Goal: Navigation & Orientation: Find specific page/section

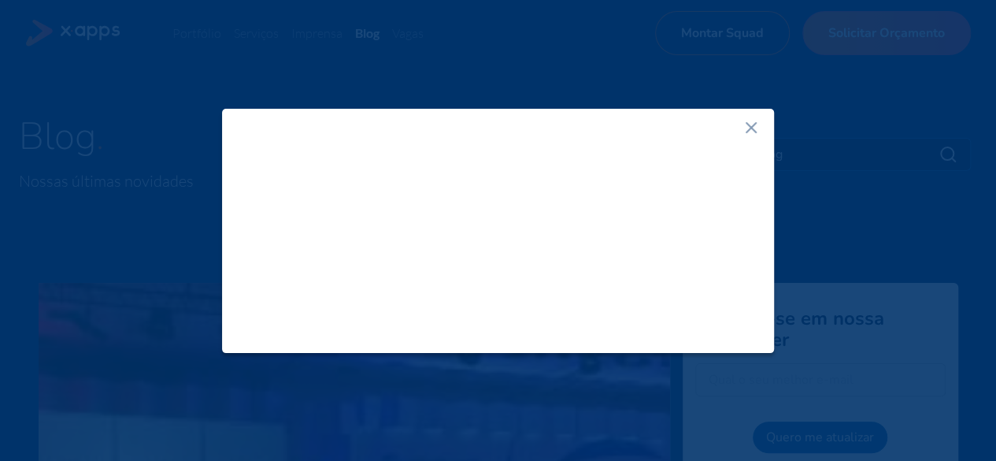
click at [751, 132] on icon at bounding box center [751, 127] width 19 height 19
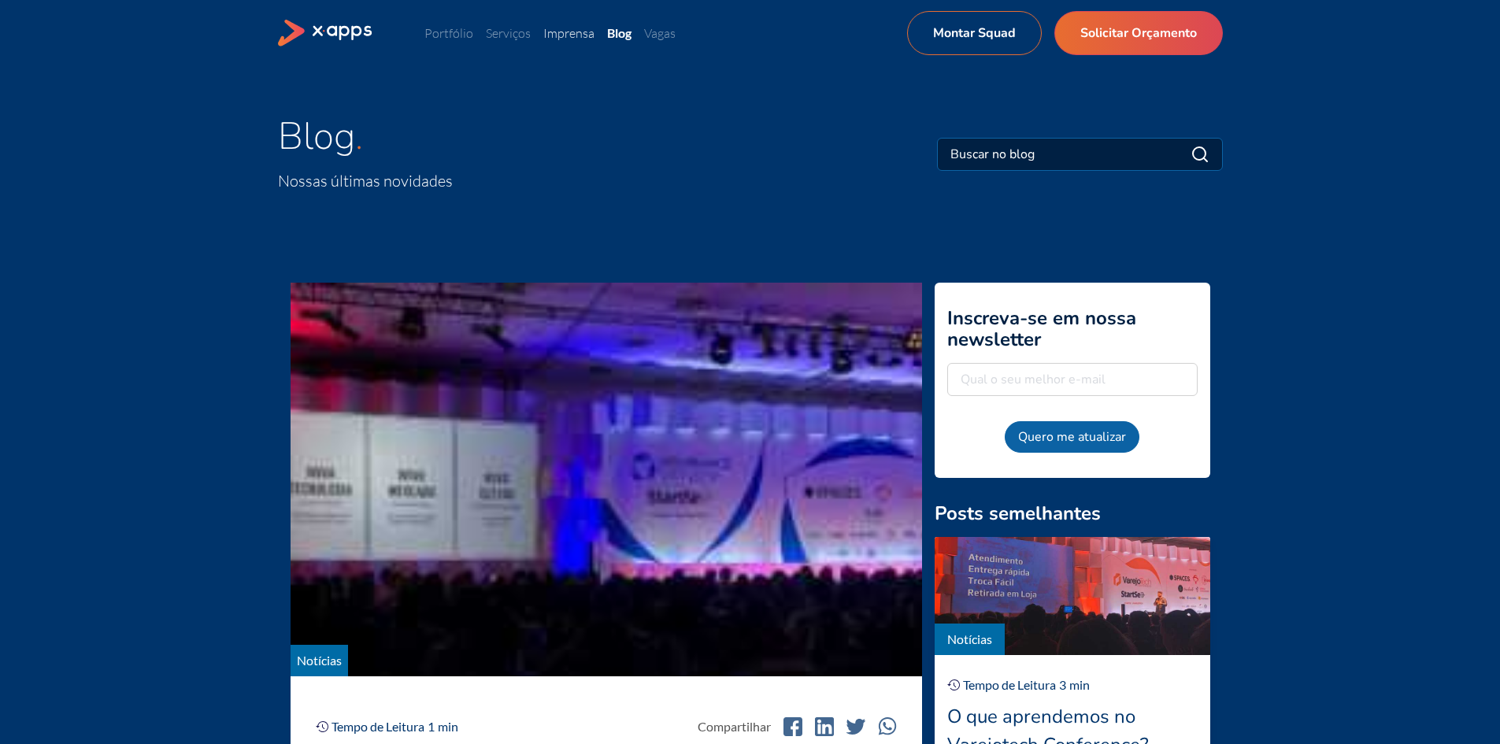
click at [563, 32] on link "Imprensa" at bounding box center [568, 33] width 51 height 16
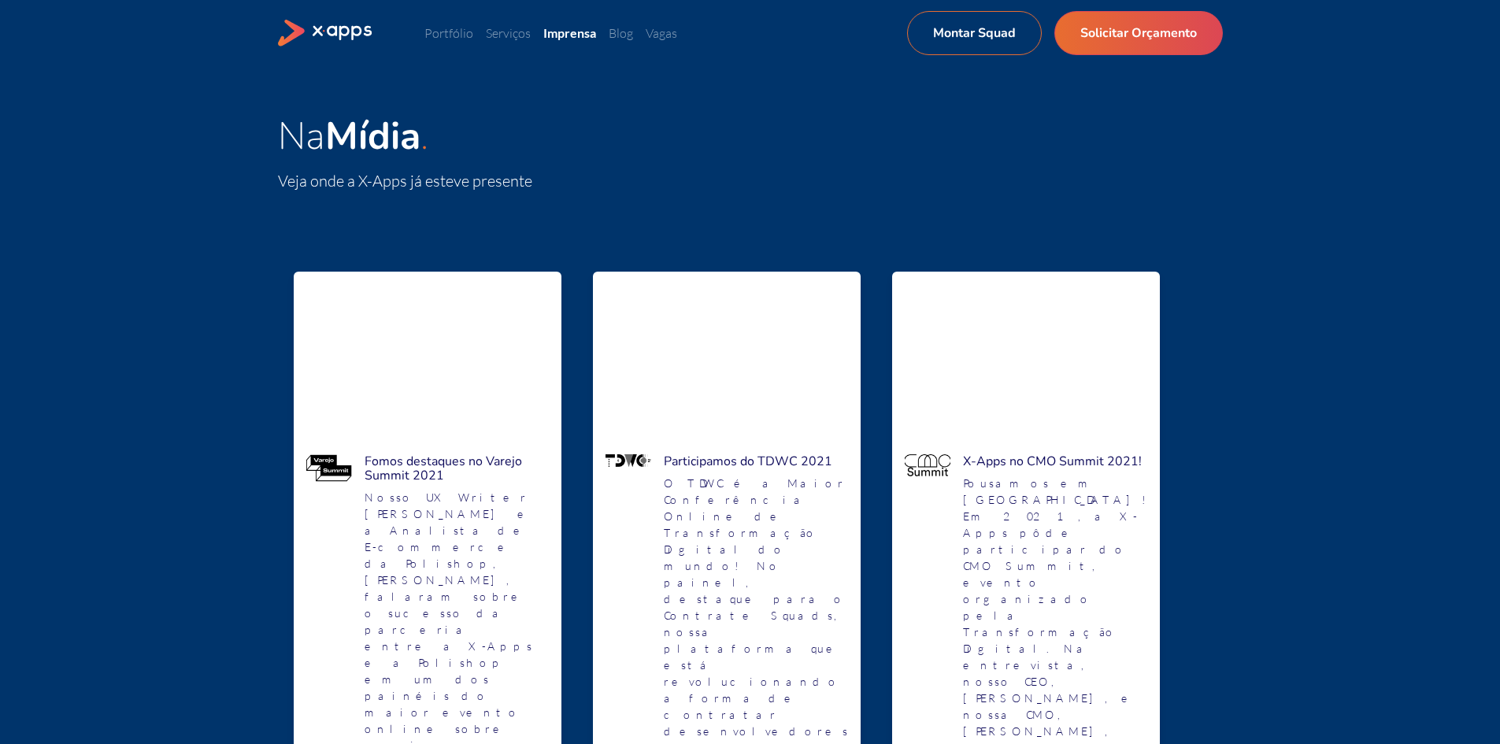
click at [327, 29] on icon at bounding box center [343, 32] width 61 height 15
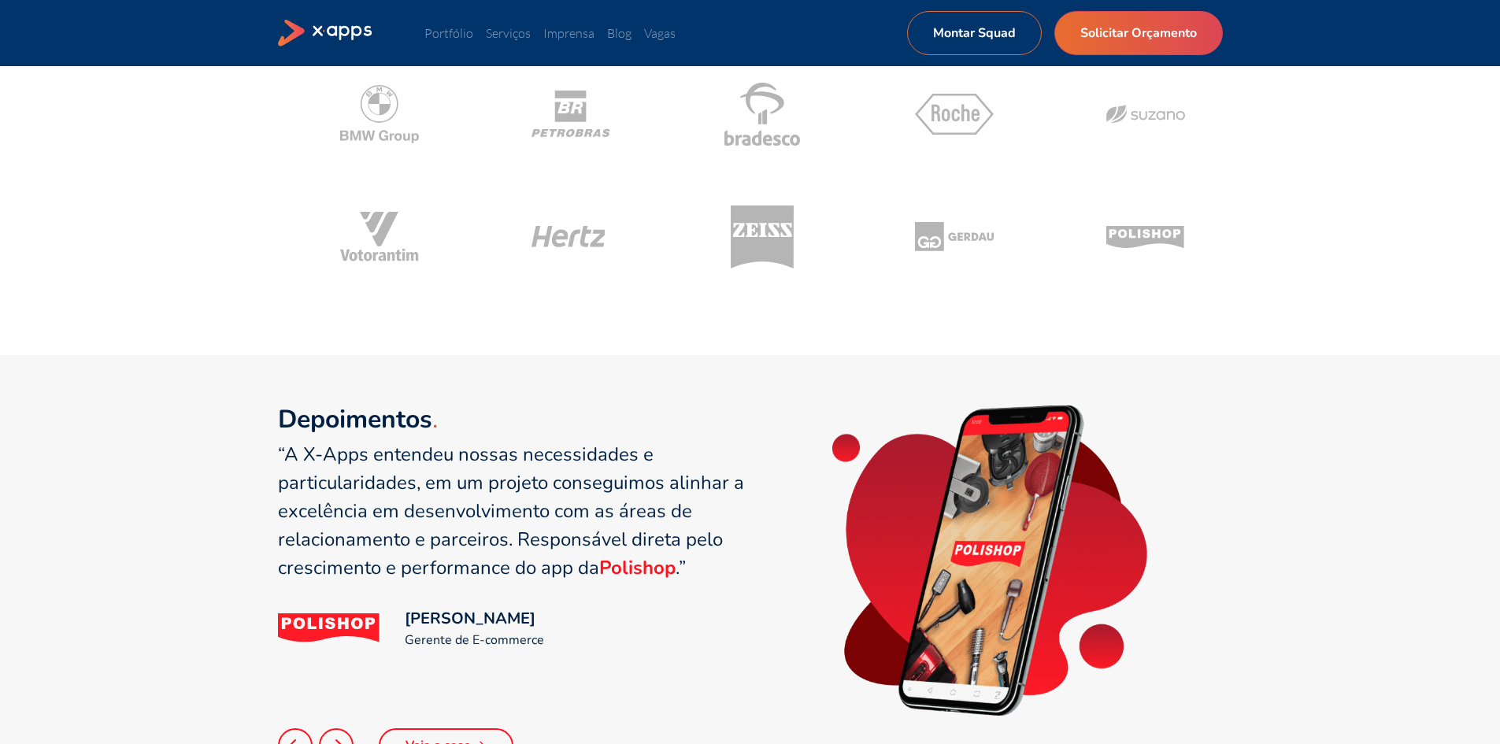
scroll to position [630, 0]
